Goal: Information Seeking & Learning: Find specific fact

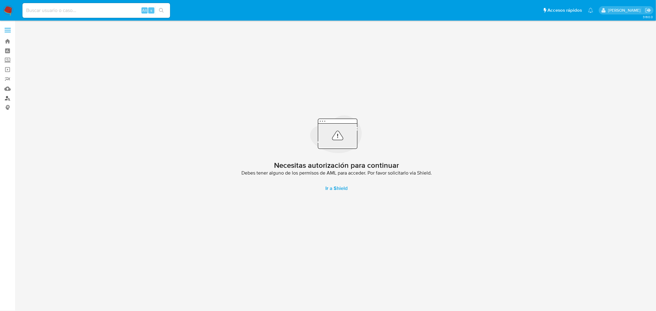
click at [7, 99] on link "Buscador de personas" at bounding box center [36, 98] width 73 height 10
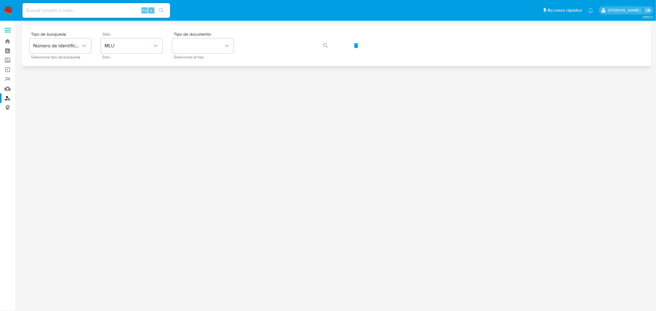
click at [134, 53] on div "Sitio MLU Sitio" at bounding box center [132, 45] width 62 height 27
click at [137, 48] on span "MLU" at bounding box center [129, 46] width 48 height 6
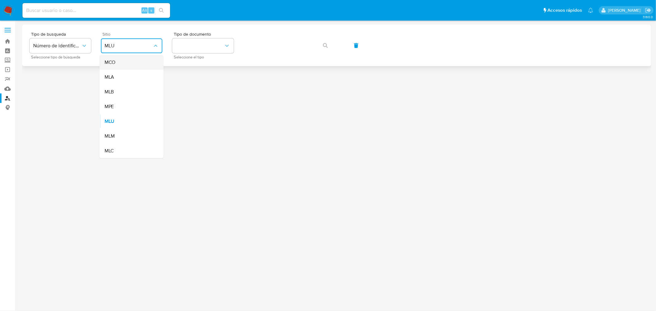
click at [135, 67] on div "MCO" at bounding box center [130, 62] width 50 height 15
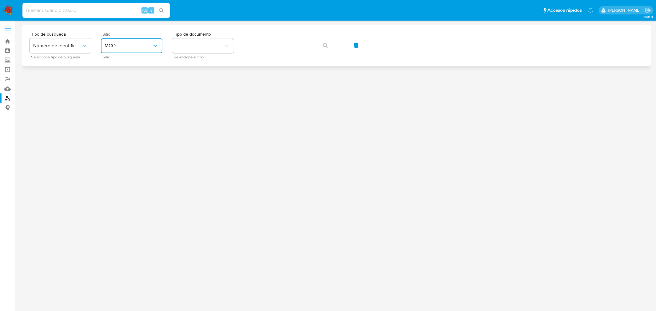
click at [140, 40] on button "MCO" at bounding box center [132, 45] width 62 height 15
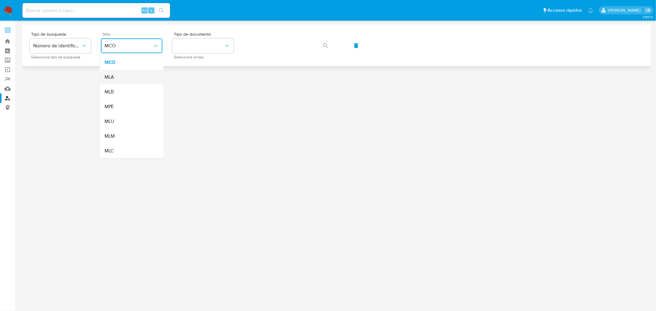
click at [133, 74] on div "MLA" at bounding box center [130, 77] width 50 height 15
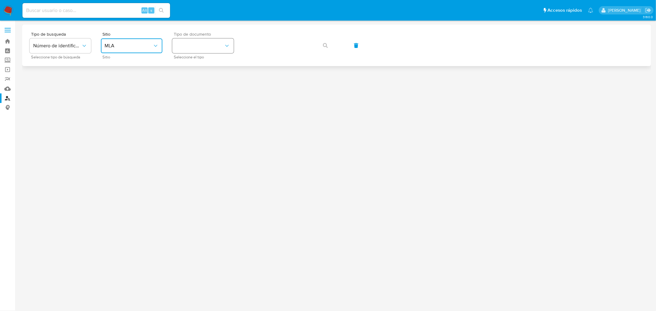
click at [208, 49] on button "identificationType" at bounding box center [203, 45] width 62 height 15
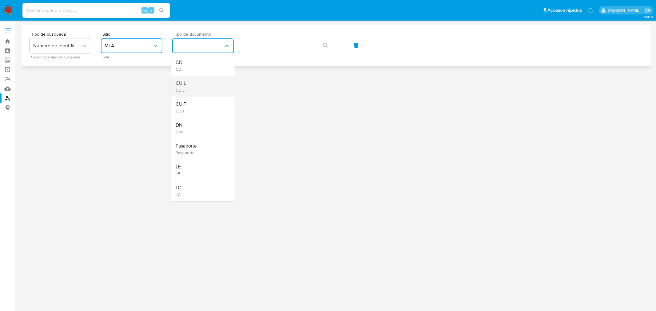
click at [201, 83] on div "CUIL CUIL" at bounding box center [201, 86] width 50 height 21
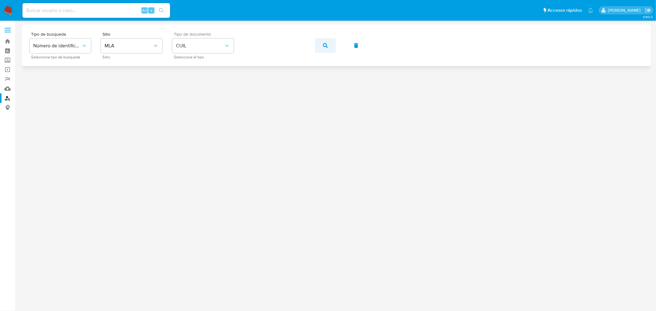
click at [328, 42] on button "button" at bounding box center [325, 45] width 21 height 15
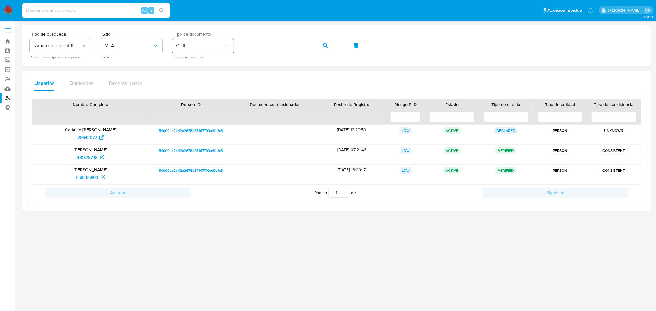
click at [221, 48] on div "Tipo de busqueda Número de identificación Seleccione tipo de búsqueda Sitio MLA…" at bounding box center [337, 45] width 614 height 27
click at [328, 48] on button "button" at bounding box center [325, 45] width 21 height 15
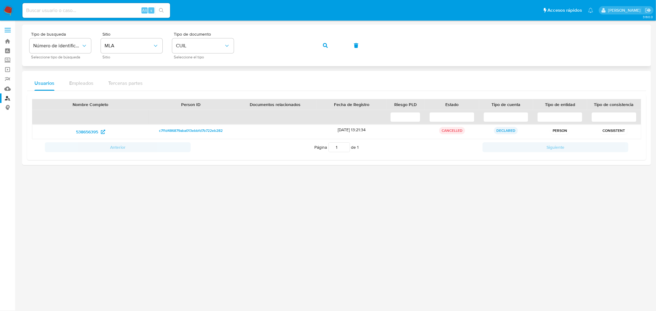
click at [328, 45] on button "button" at bounding box center [325, 45] width 21 height 15
click at [321, 46] on button "button" at bounding box center [325, 45] width 21 height 15
click at [329, 47] on button "button" at bounding box center [325, 45] width 21 height 15
click at [332, 42] on button "button" at bounding box center [325, 45] width 21 height 15
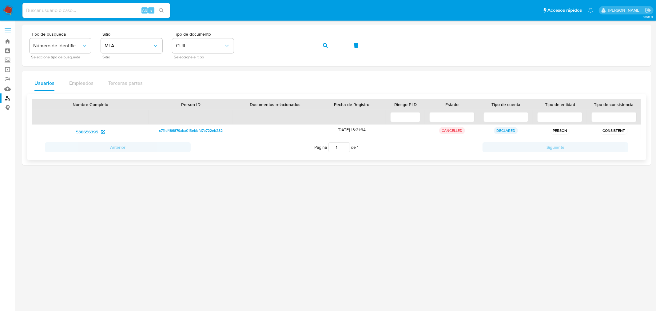
click at [454, 131] on p "CANCELLED" at bounding box center [452, 130] width 26 height 7
click at [328, 46] on button "button" at bounding box center [325, 45] width 21 height 15
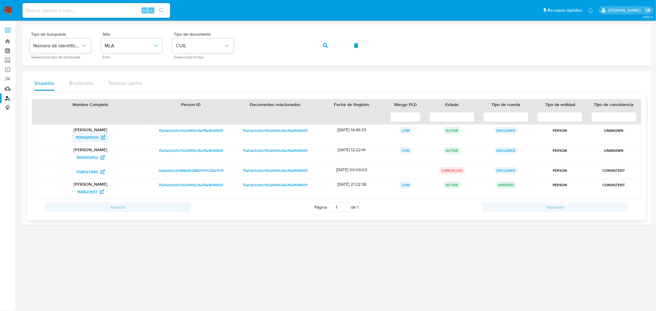
click at [92, 139] on span "1130921000" at bounding box center [87, 138] width 23 height 10
click at [96, 191] on span "164622617" at bounding box center [87, 192] width 20 height 10
click at [327, 50] on span "button" at bounding box center [325, 46] width 5 height 14
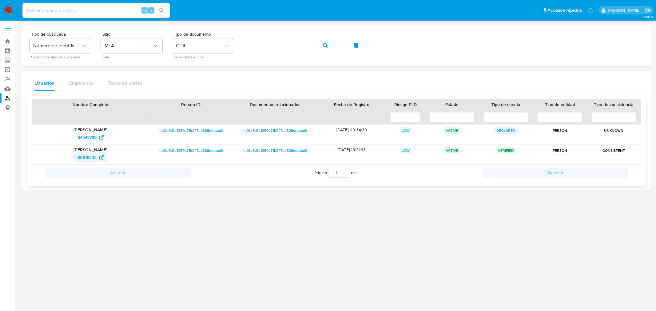
click at [82, 157] on span "80916332" at bounding box center [87, 158] width 19 height 10
click at [327, 45] on icon "button" at bounding box center [325, 45] width 5 height 5
click at [95, 156] on span "99347602" at bounding box center [87, 158] width 20 height 10
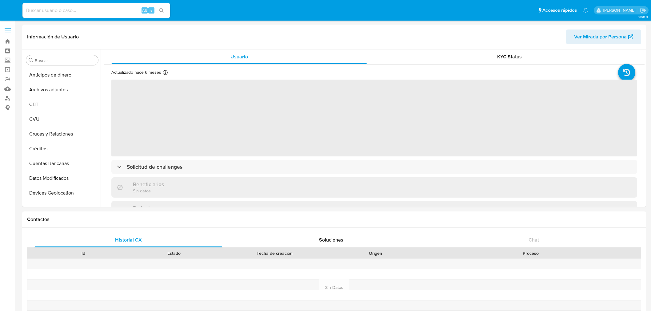
select select "10"
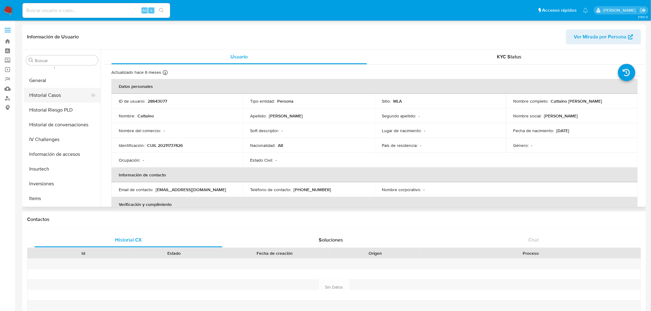
scroll to position [118, 0]
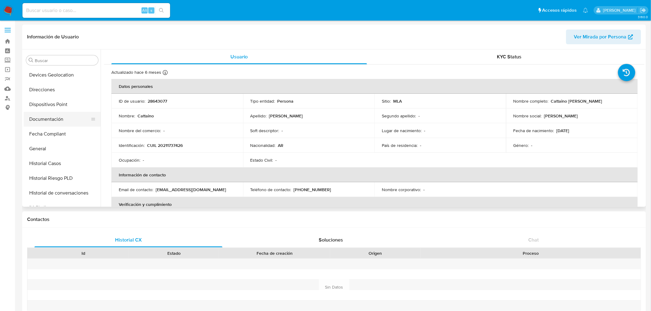
click at [56, 116] on button "Documentación" at bounding box center [60, 119] width 72 height 15
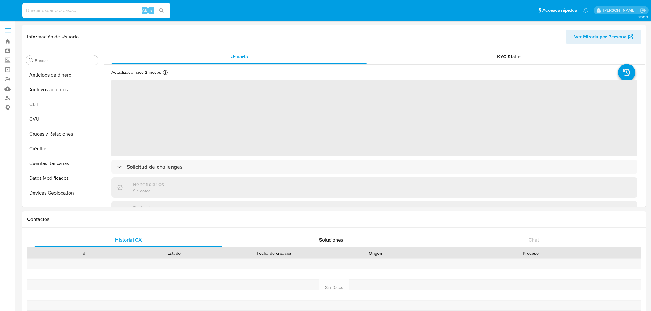
select select "10"
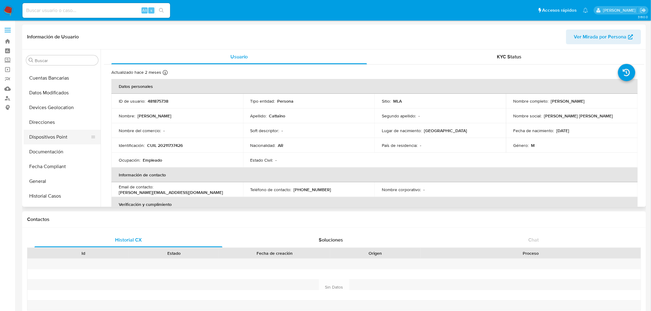
scroll to position [84, 0]
click at [54, 157] on button "Documentación" at bounding box center [60, 153] width 72 height 15
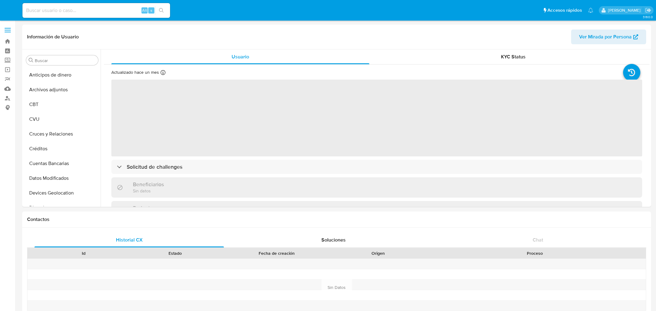
select select "10"
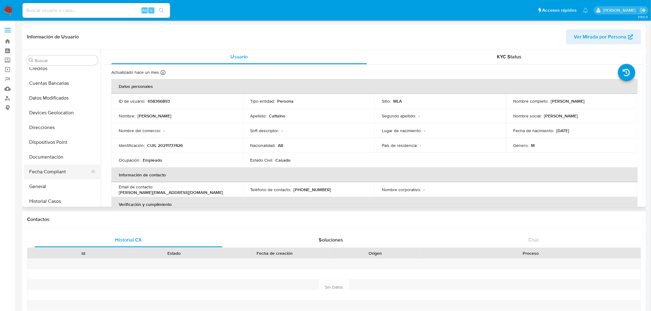
scroll to position [102, 0]
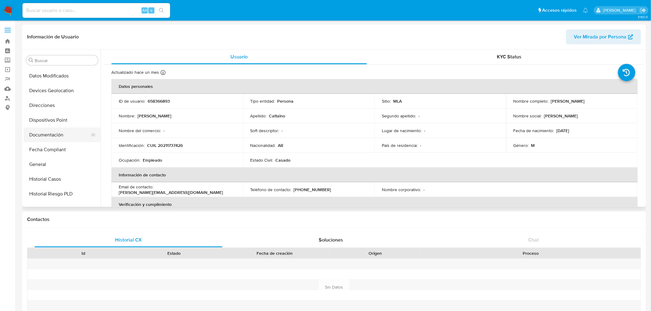
click at [48, 136] on button "Documentación" at bounding box center [60, 135] width 72 height 15
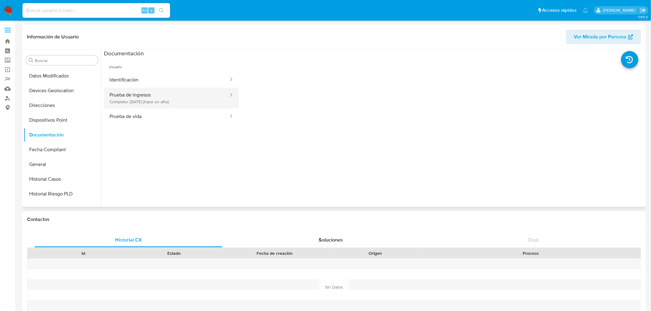
click at [154, 100] on button "Prueba de ingresos Completo: 27/09/2024 (hace un año)" at bounding box center [166, 98] width 125 height 21
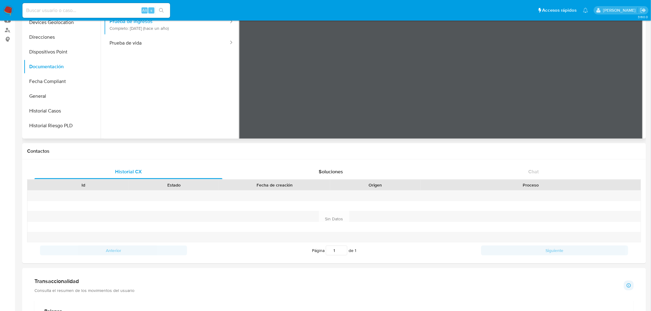
scroll to position [0, 0]
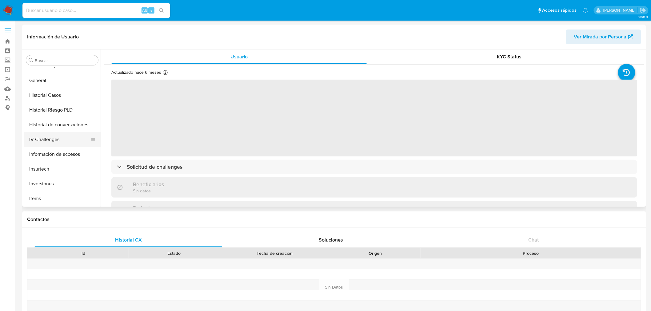
select select "10"
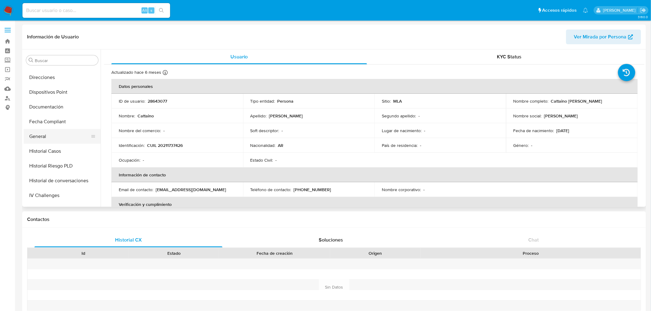
scroll to position [118, 0]
click at [49, 119] on button "Documentación" at bounding box center [60, 119] width 72 height 15
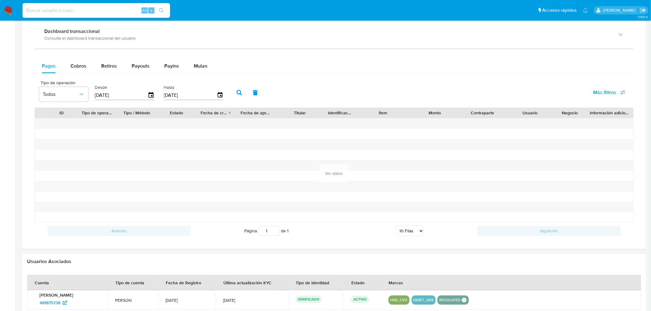
scroll to position [410, 0]
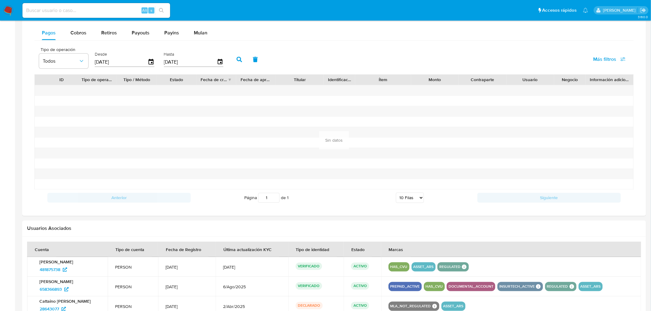
click at [232, 60] on button "button" at bounding box center [239, 59] width 16 height 15
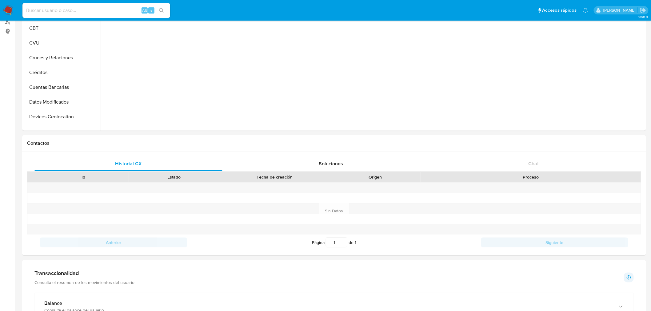
scroll to position [0, 0]
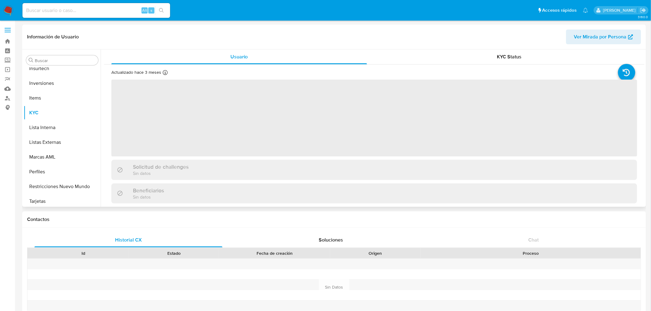
scroll to position [289, 0]
select select "10"
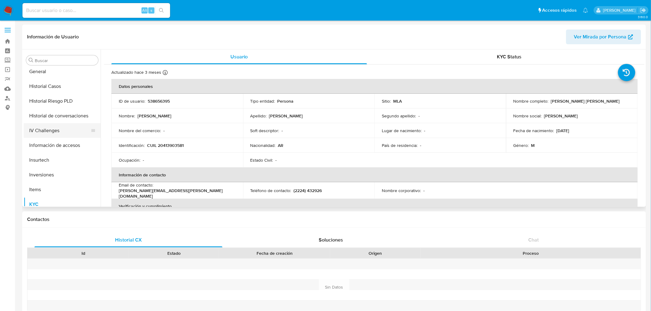
scroll to position [152, 0]
click at [50, 87] on button "Documentación" at bounding box center [60, 85] width 72 height 15
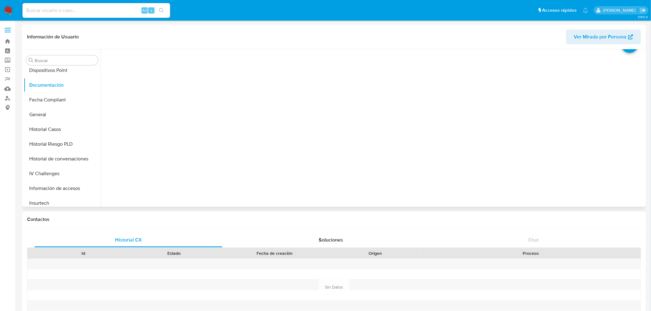
scroll to position [0, 0]
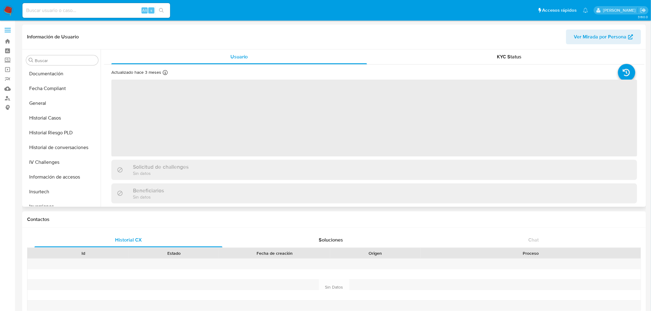
scroll to position [152, 0]
select select "10"
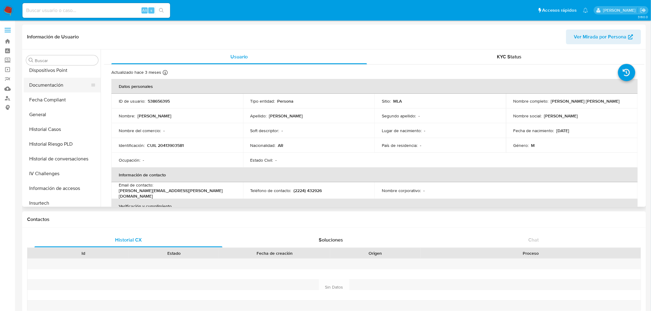
click at [48, 90] on button "Documentación" at bounding box center [60, 85] width 72 height 15
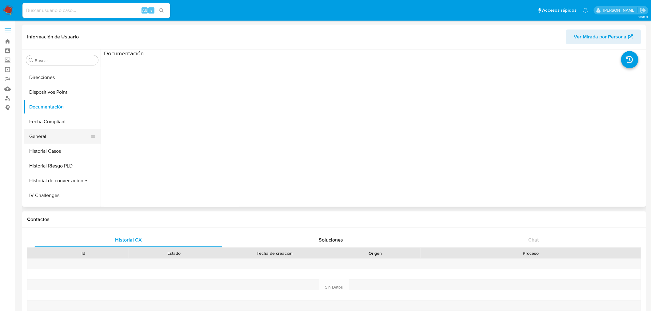
scroll to position [118, 0]
click at [58, 115] on button "Documentación" at bounding box center [60, 119] width 72 height 15
click at [56, 133] on button "Fecha Compliant" at bounding box center [60, 134] width 72 height 15
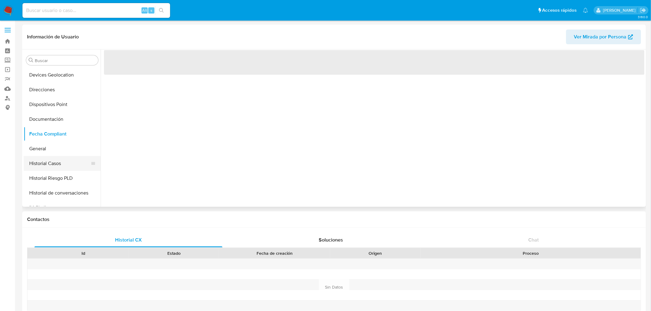
click at [48, 161] on button "Historial Casos" at bounding box center [60, 163] width 72 height 15
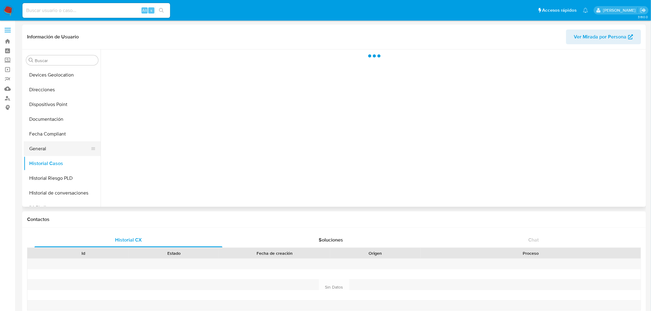
click at [50, 149] on button "General" at bounding box center [60, 148] width 72 height 15
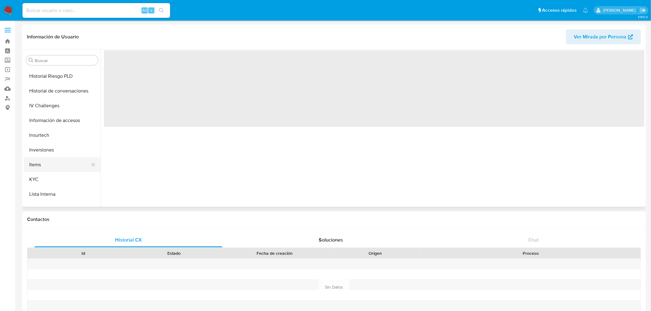
scroll to position [221, 0]
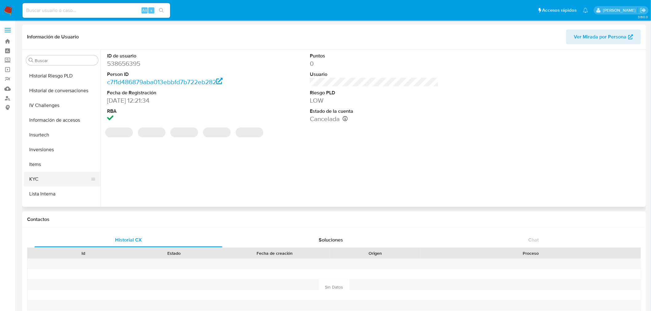
click at [40, 179] on button "KYC" at bounding box center [60, 179] width 72 height 15
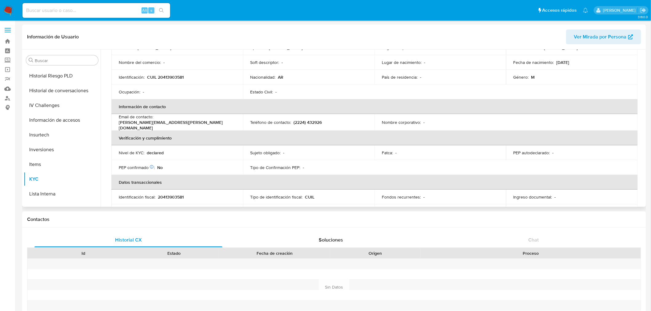
scroll to position [102, 0]
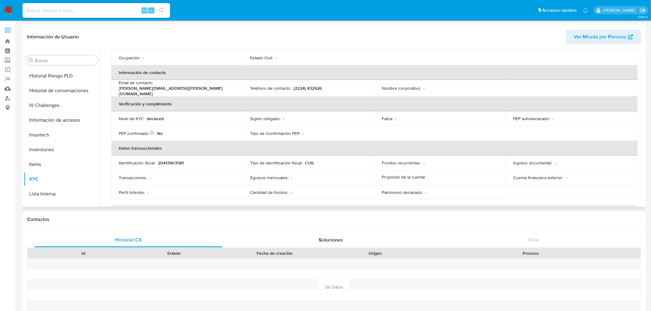
click at [156, 117] on p "declared" at bounding box center [155, 119] width 17 height 6
click at [155, 117] on p "declared" at bounding box center [155, 119] width 17 height 6
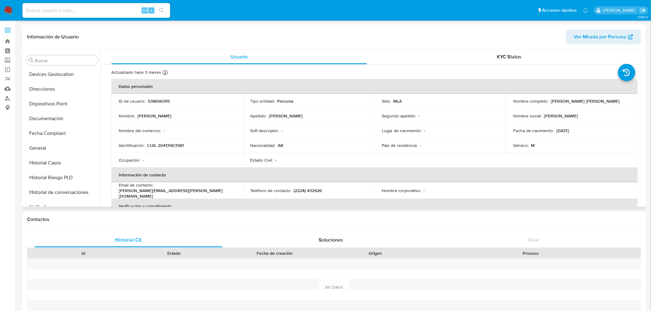
scroll to position [118, 0]
click at [503, 64] on div "KYC Status" at bounding box center [510, 57] width 256 height 15
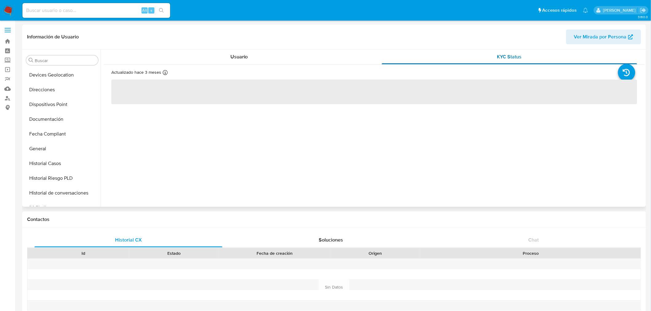
click at [503, 62] on div "KYC Status" at bounding box center [510, 57] width 256 height 15
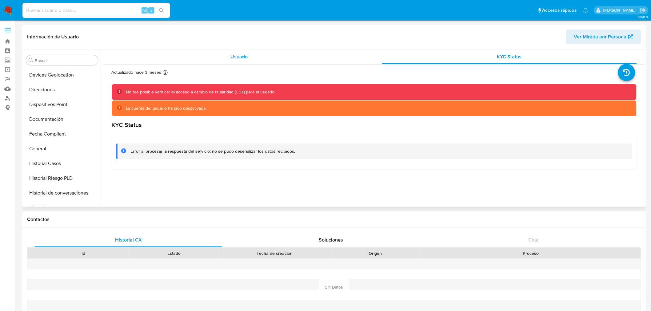
click at [237, 58] on span "Usuario" at bounding box center [239, 56] width 18 height 7
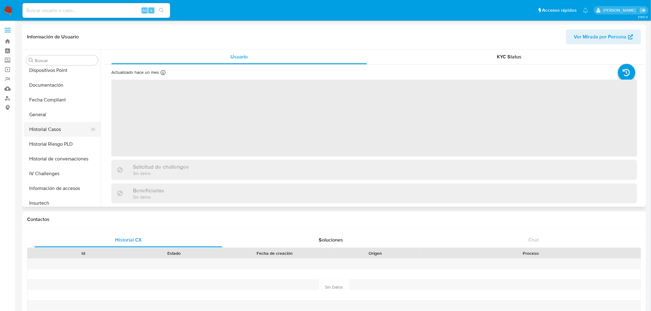
select select "10"
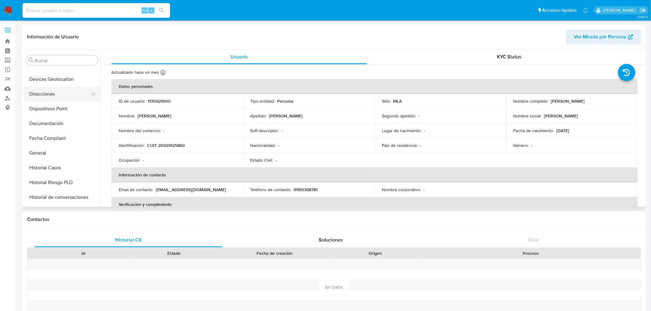
scroll to position [84, 0]
click at [56, 152] on button "Documentación" at bounding box center [60, 153] width 72 height 15
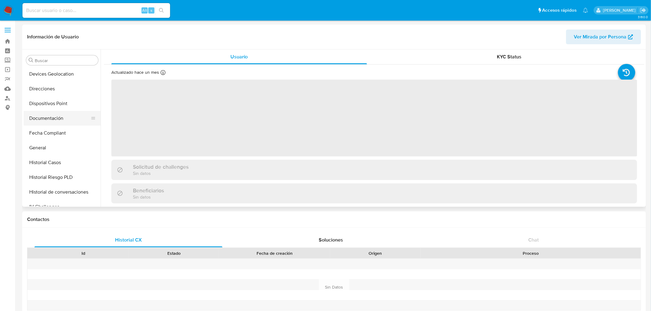
scroll to position [118, 0]
select select "10"
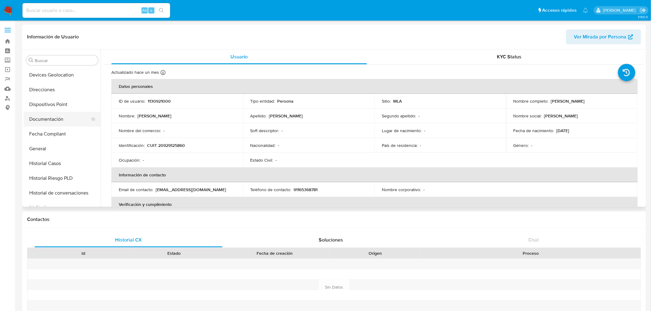
click at [46, 124] on button "Documentación" at bounding box center [60, 119] width 72 height 15
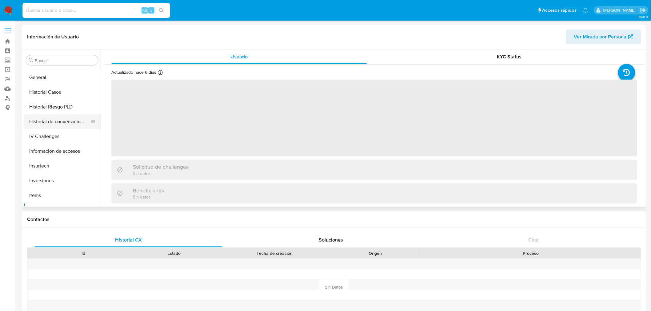
scroll to position [186, 0]
select select "10"
click at [41, 83] on button "General" at bounding box center [60, 80] width 72 height 15
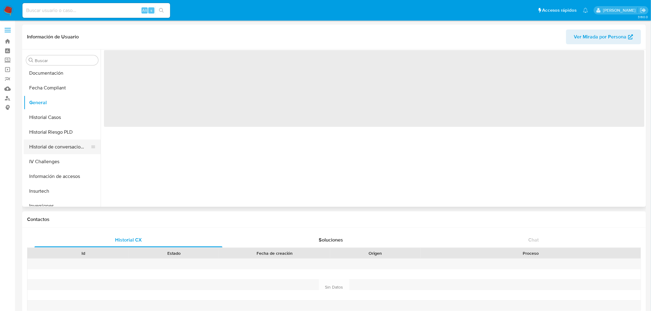
scroll to position [152, 0]
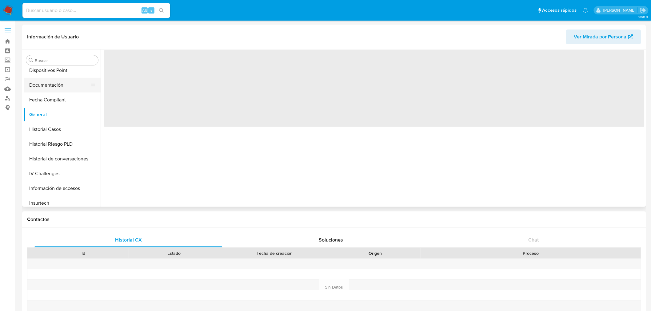
click at [42, 88] on button "Documentación" at bounding box center [60, 85] width 72 height 15
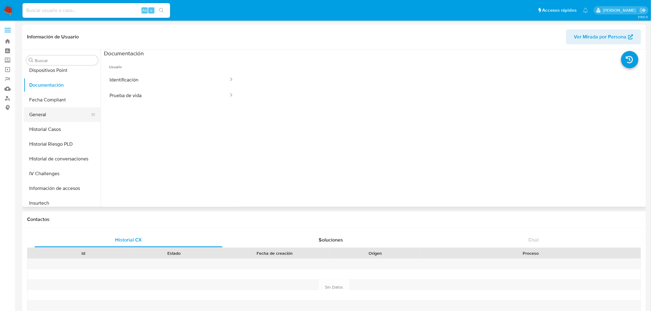
click at [45, 113] on button "General" at bounding box center [60, 114] width 72 height 15
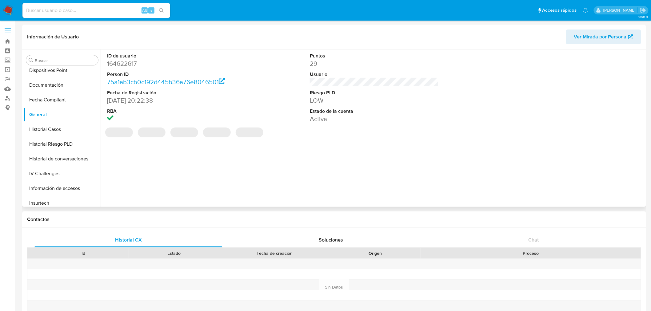
click at [127, 66] on dd "164622617" at bounding box center [171, 63] width 129 height 9
copy dd "164622617"
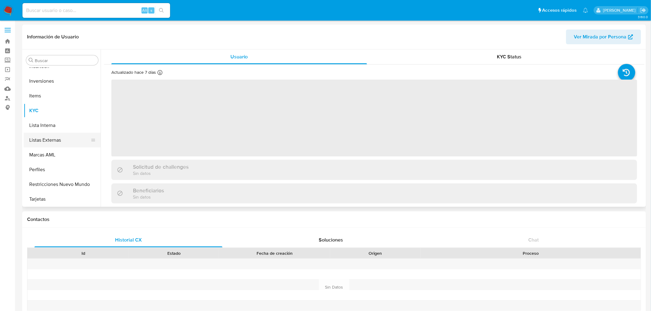
scroll to position [186, 0]
select select "10"
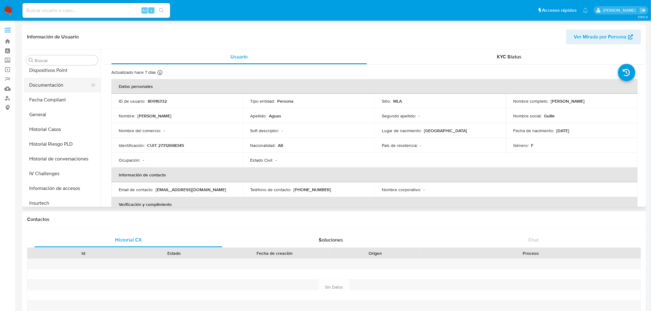
scroll to position [118, 0]
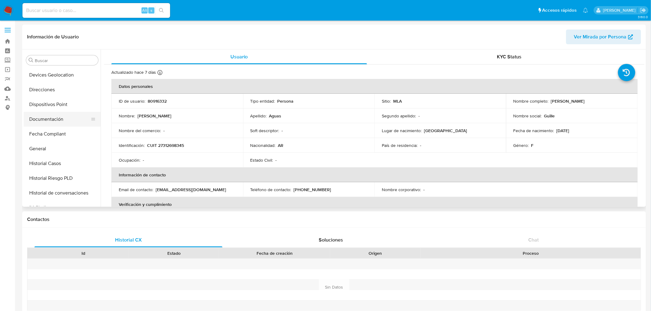
click at [50, 124] on button "Documentación" at bounding box center [60, 119] width 72 height 15
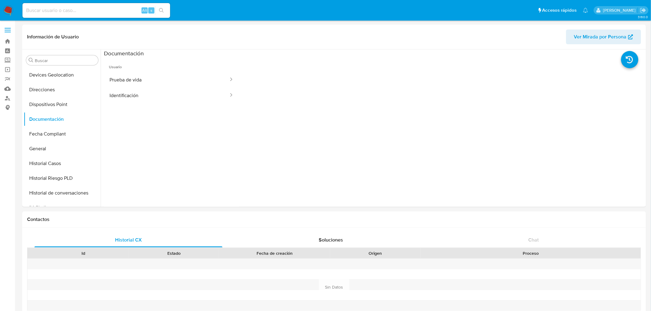
click at [72, 20] on nav "Pausado Ver notificaciones Alt s Accesos rápidos Presiona las siguientes teclas…" at bounding box center [325, 10] width 651 height 21
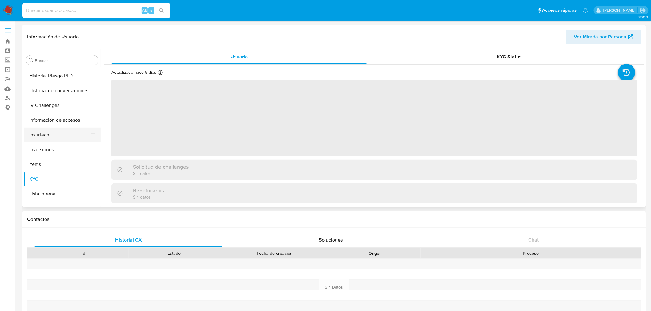
select select "10"
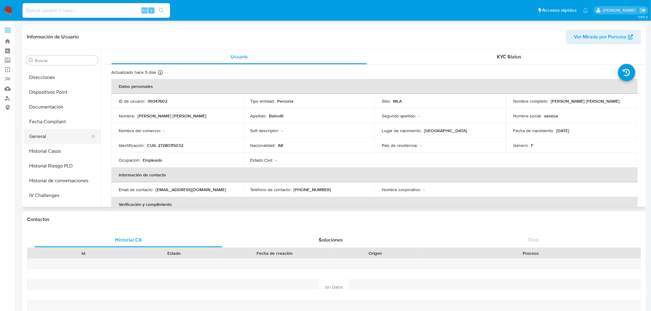
scroll to position [118, 0]
click at [46, 114] on button "Documentación" at bounding box center [62, 119] width 77 height 15
